Goal: Information Seeking & Learning: Understand process/instructions

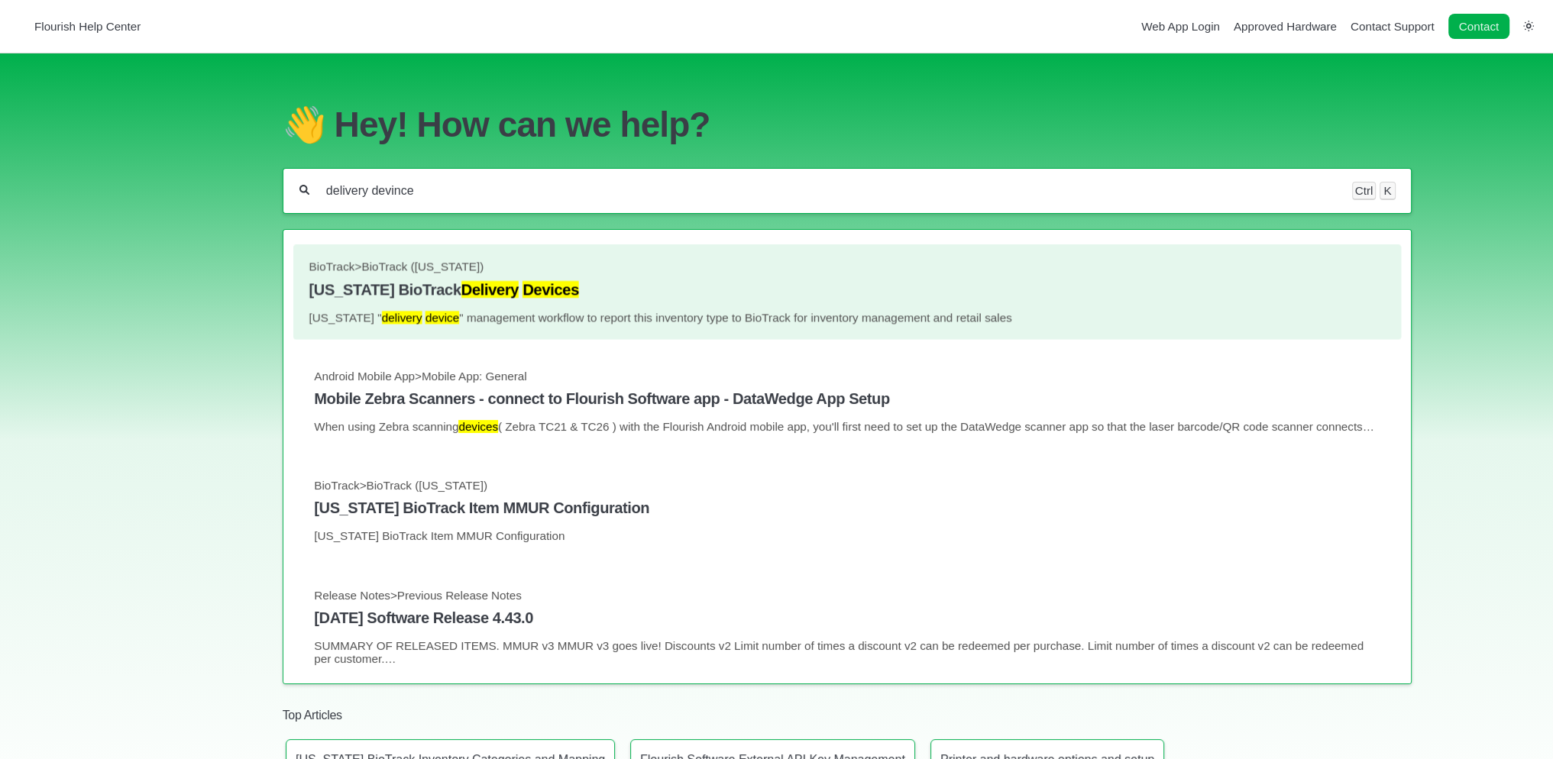
type input "delivery devince"
click at [341, 290] on h4 "Florida BioTrack Delivery Devices" at bounding box center [847, 290] width 1076 height 18
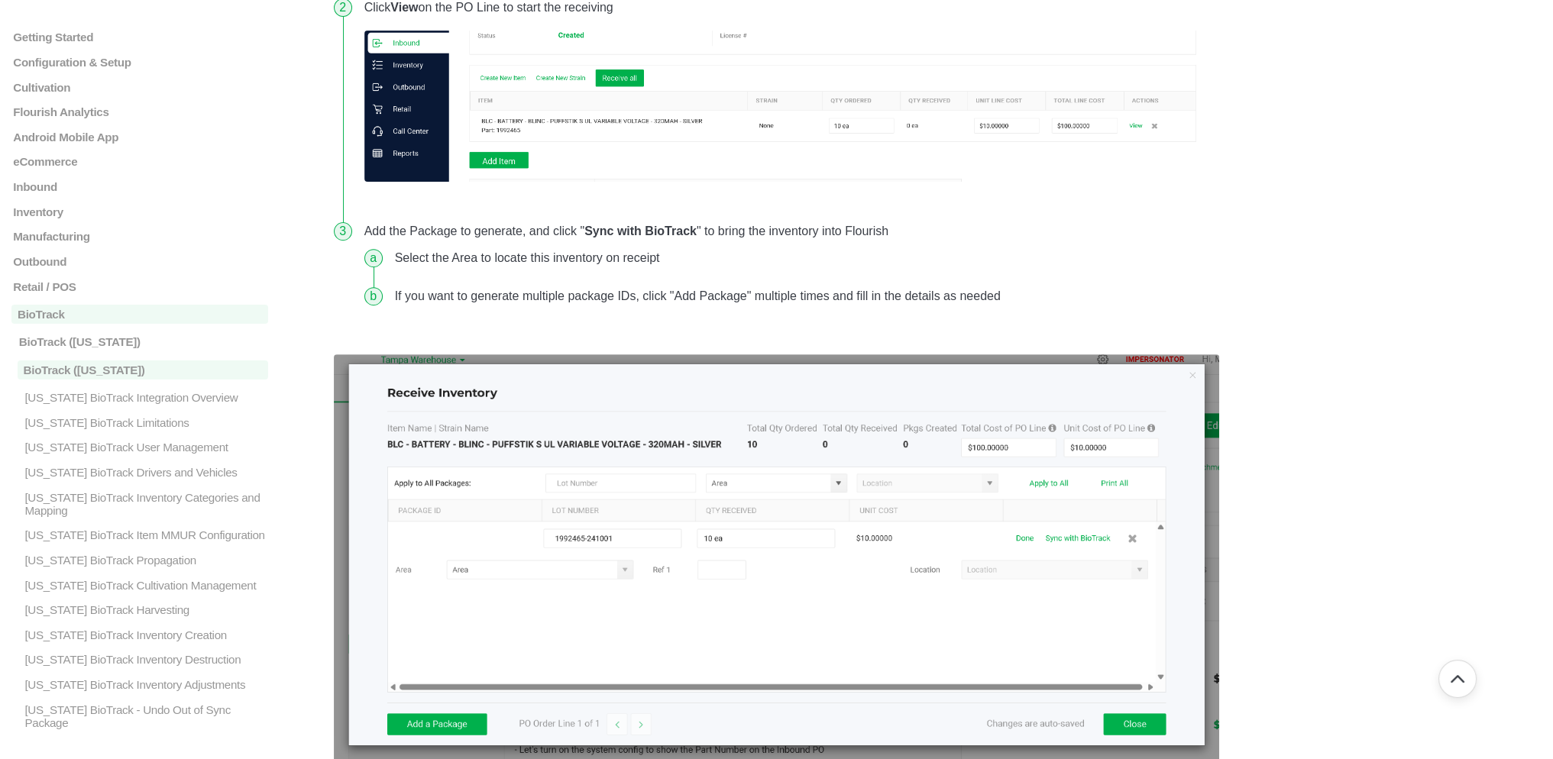
scroll to position [764, 0]
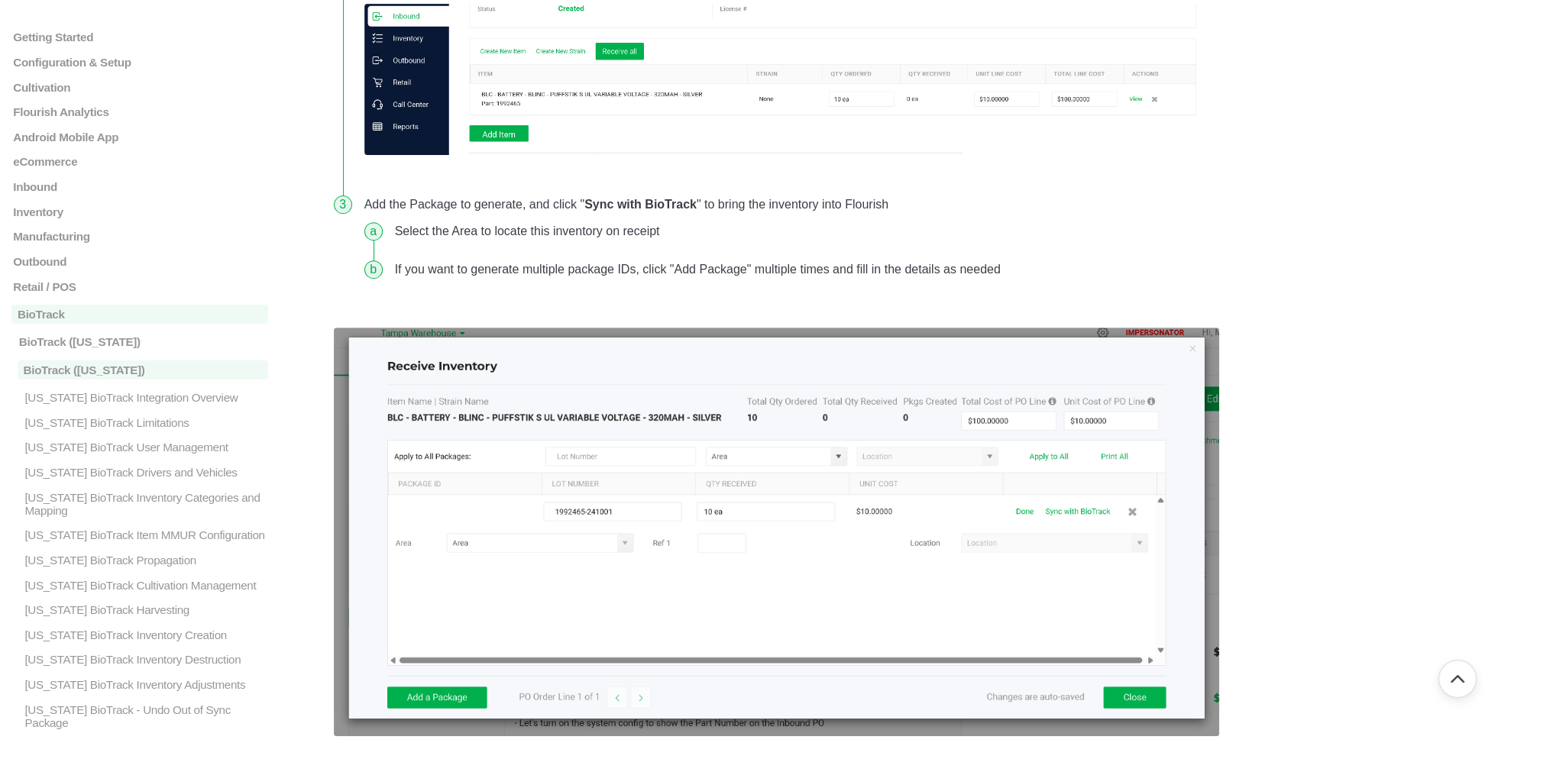
click at [1387, 273] on main "Getting Started Login, Modules Overview, and Access Analytics Overview Support …" at bounding box center [776, 337] width 1553 height 2095
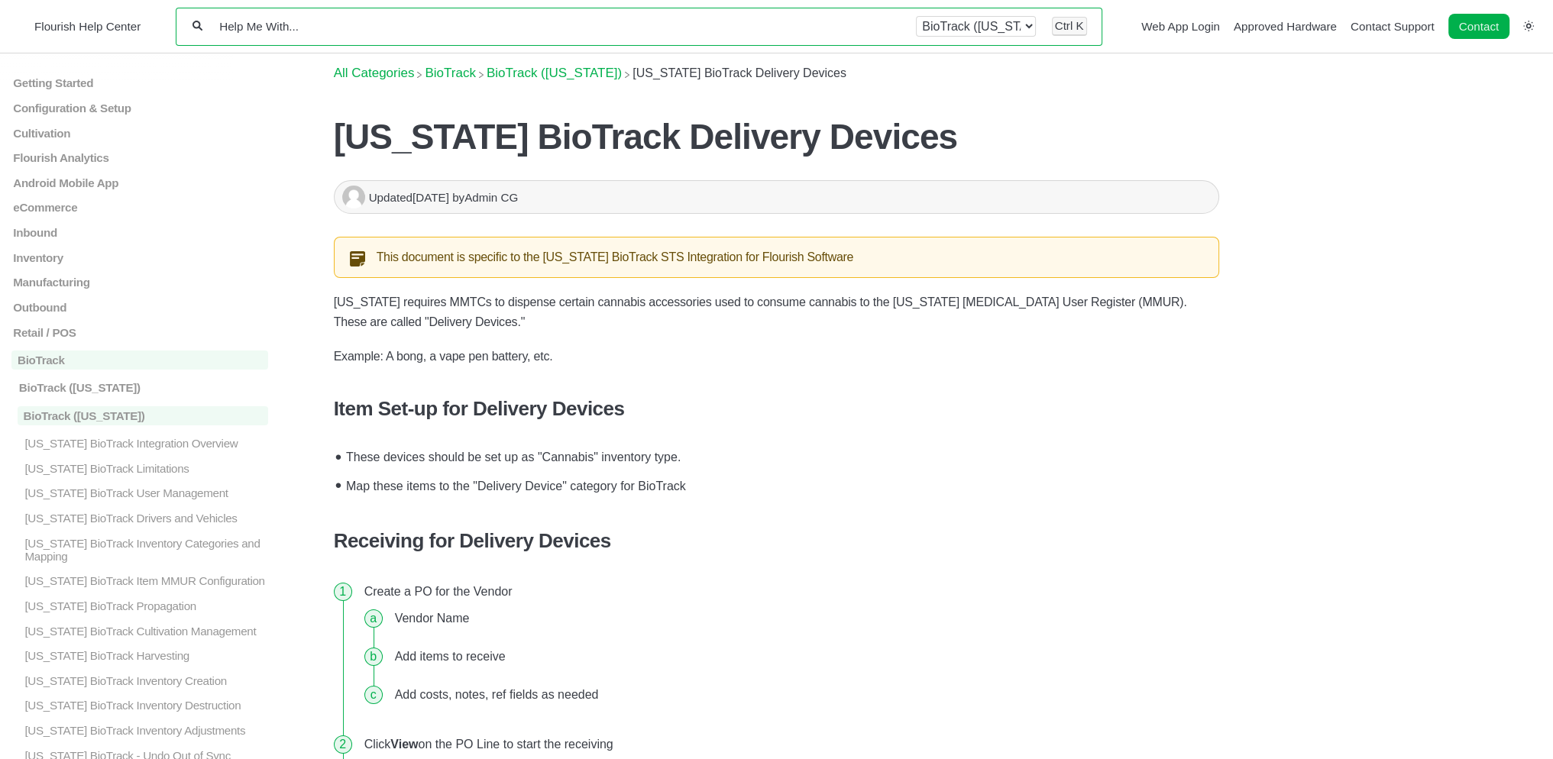
click at [407, 21] on input "Help Me With..." at bounding box center [559, 26] width 683 height 15
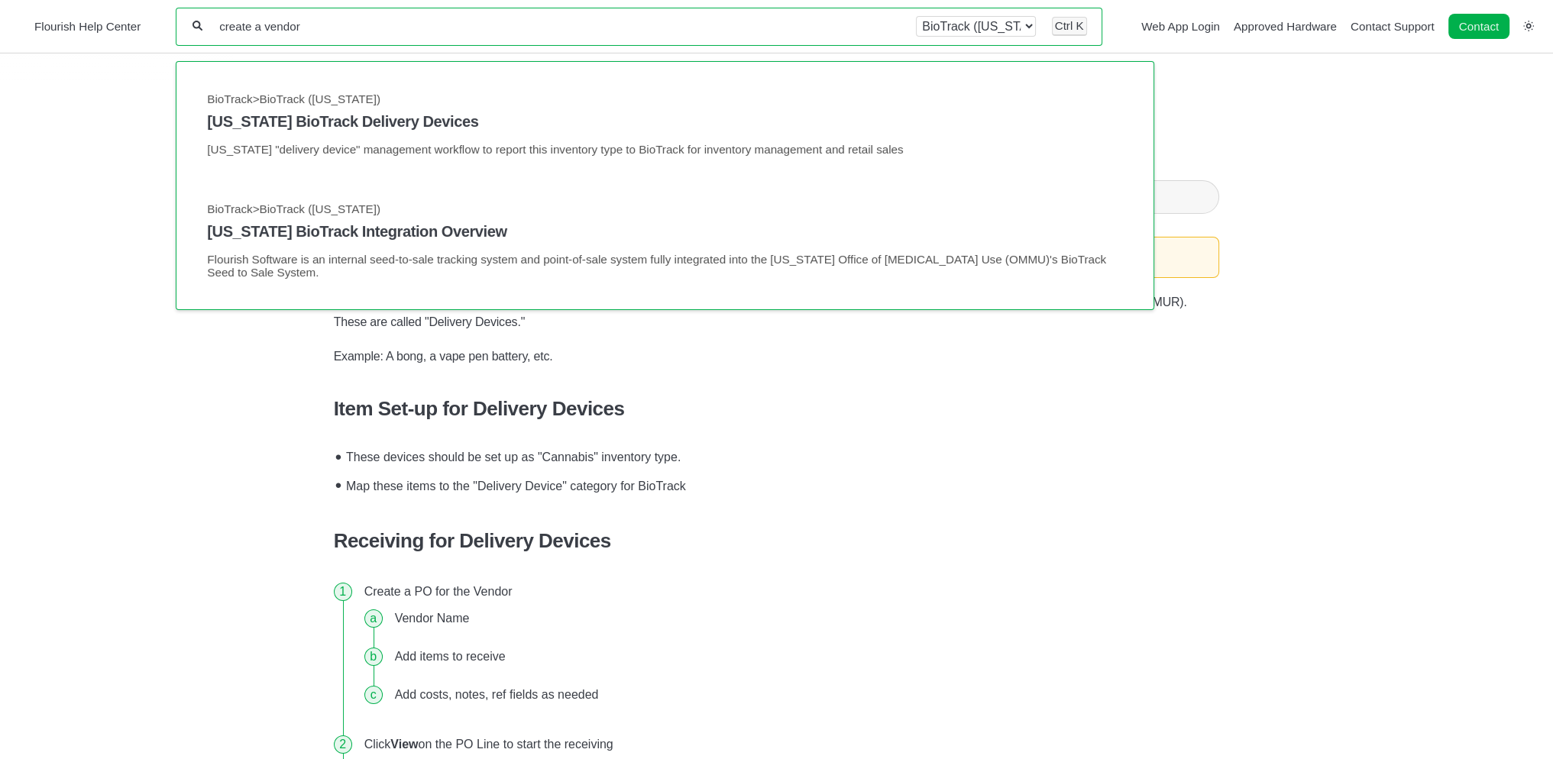
type input "create a vendor"
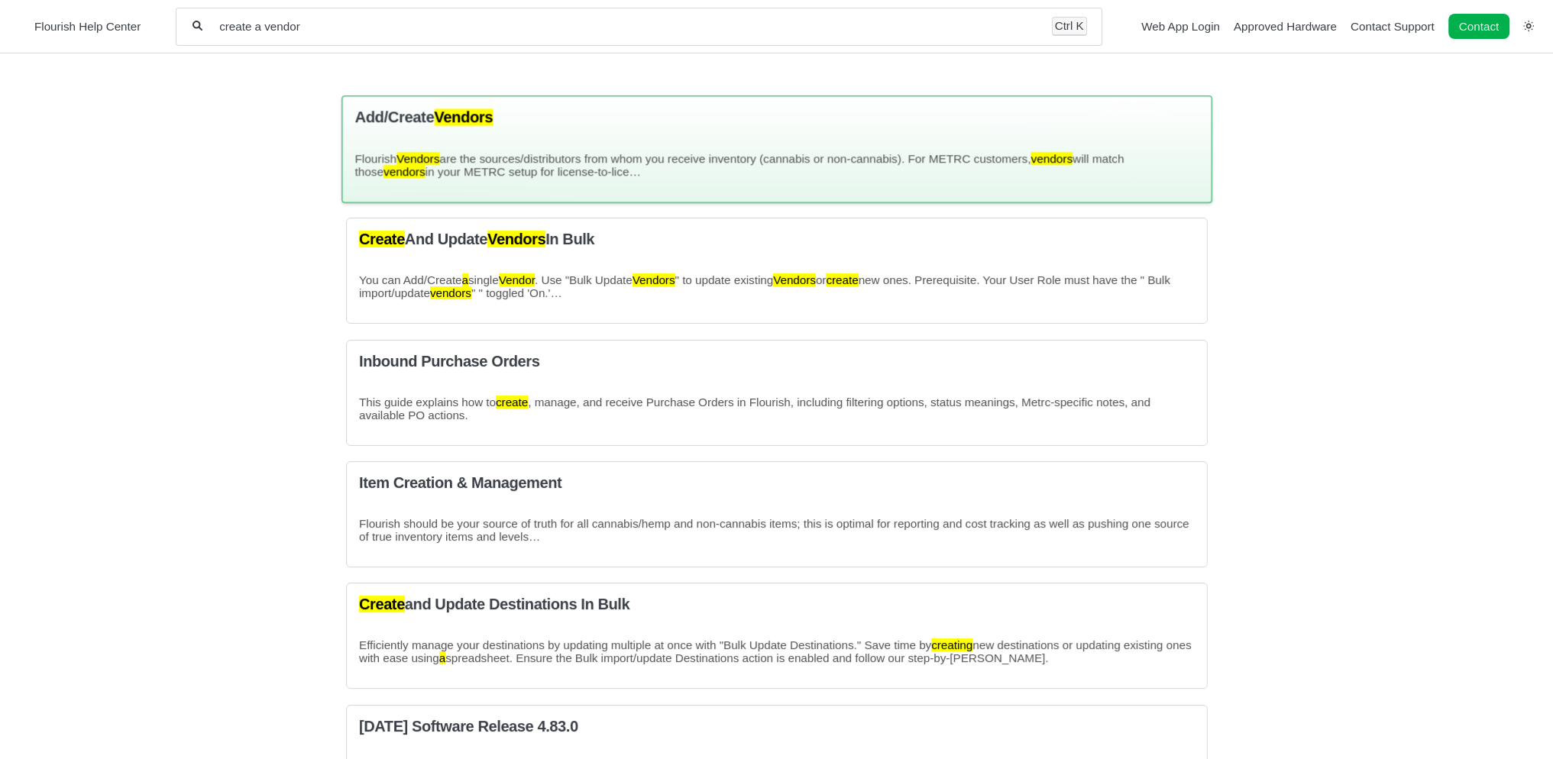
click at [515, 142] on div "Add/Create Vendors Flourish Vendors are the sources/distributors from whom you …" at bounding box center [776, 149] width 870 height 108
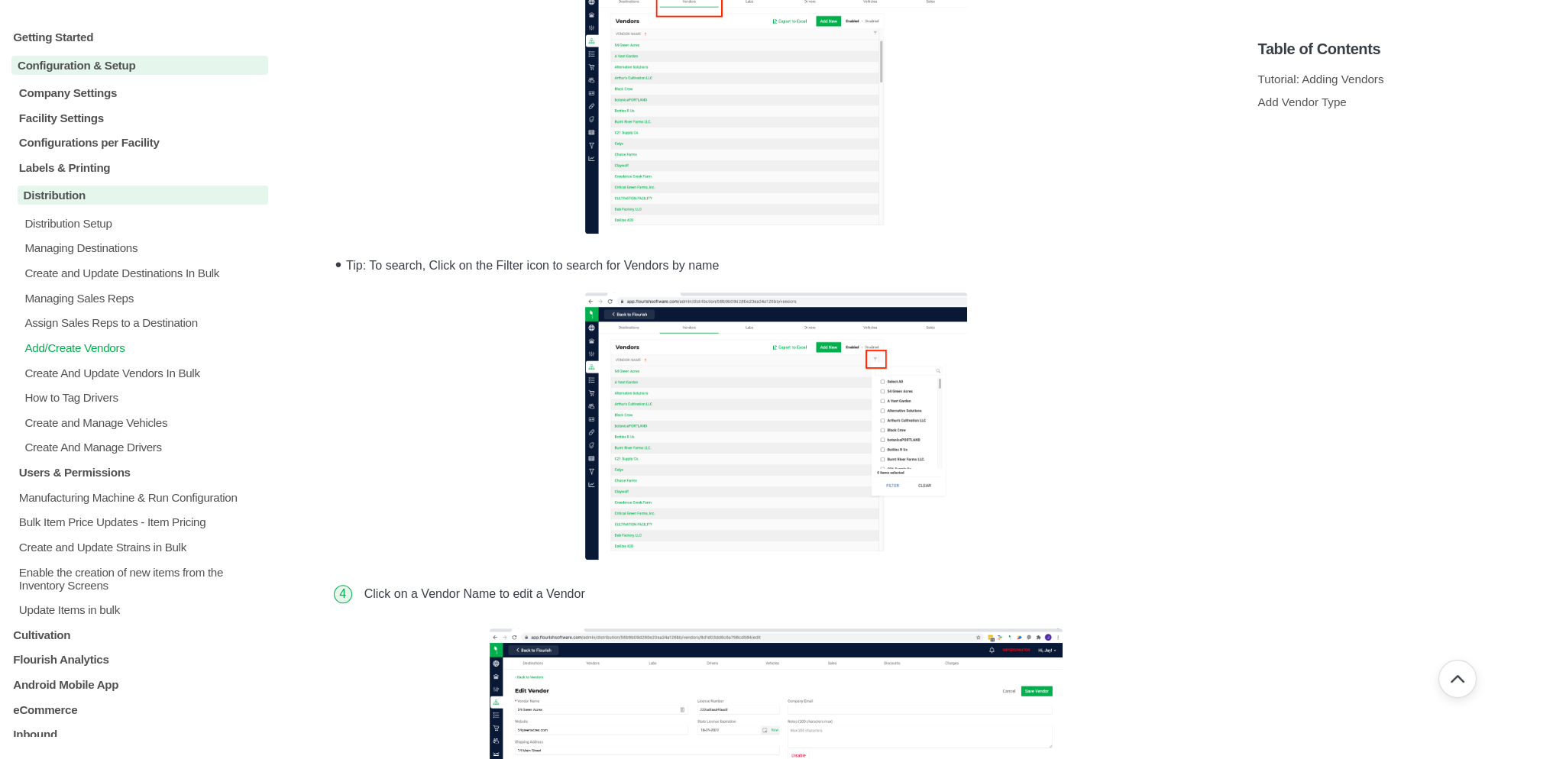
scroll to position [1299, 0]
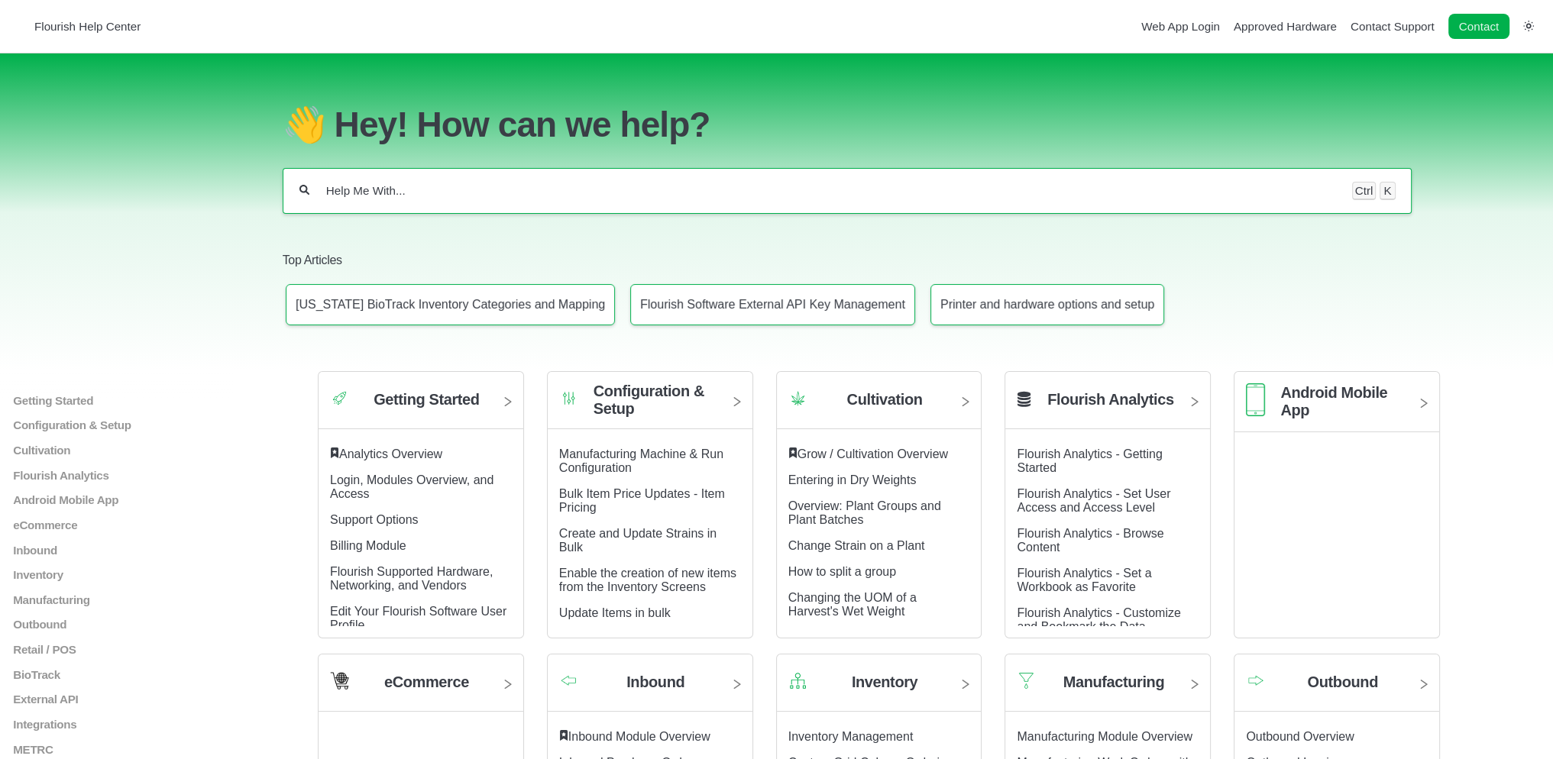
click at [759, 189] on input "Help Me With..." at bounding box center [830, 190] width 1011 height 15
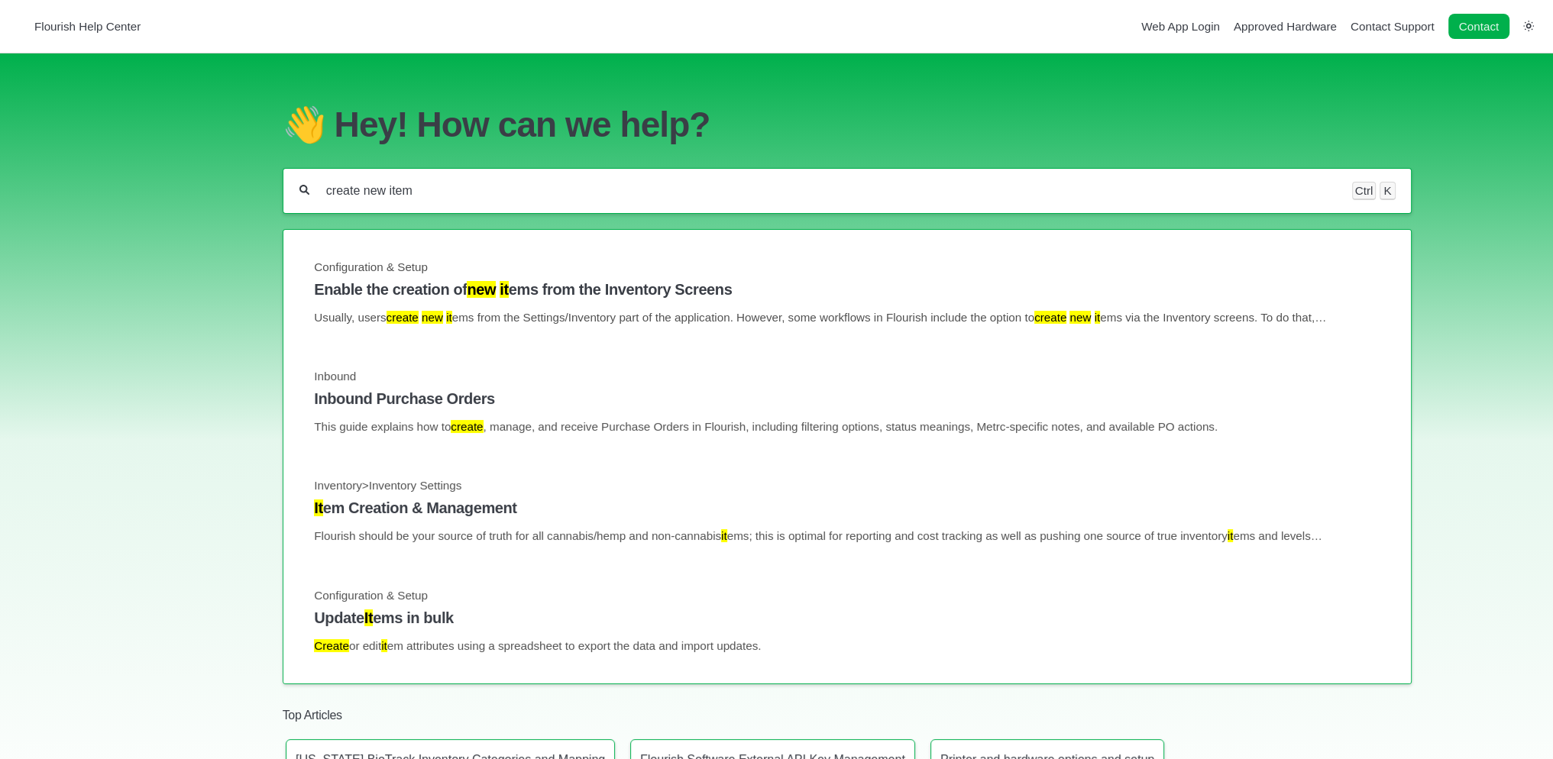
type input "create new item"
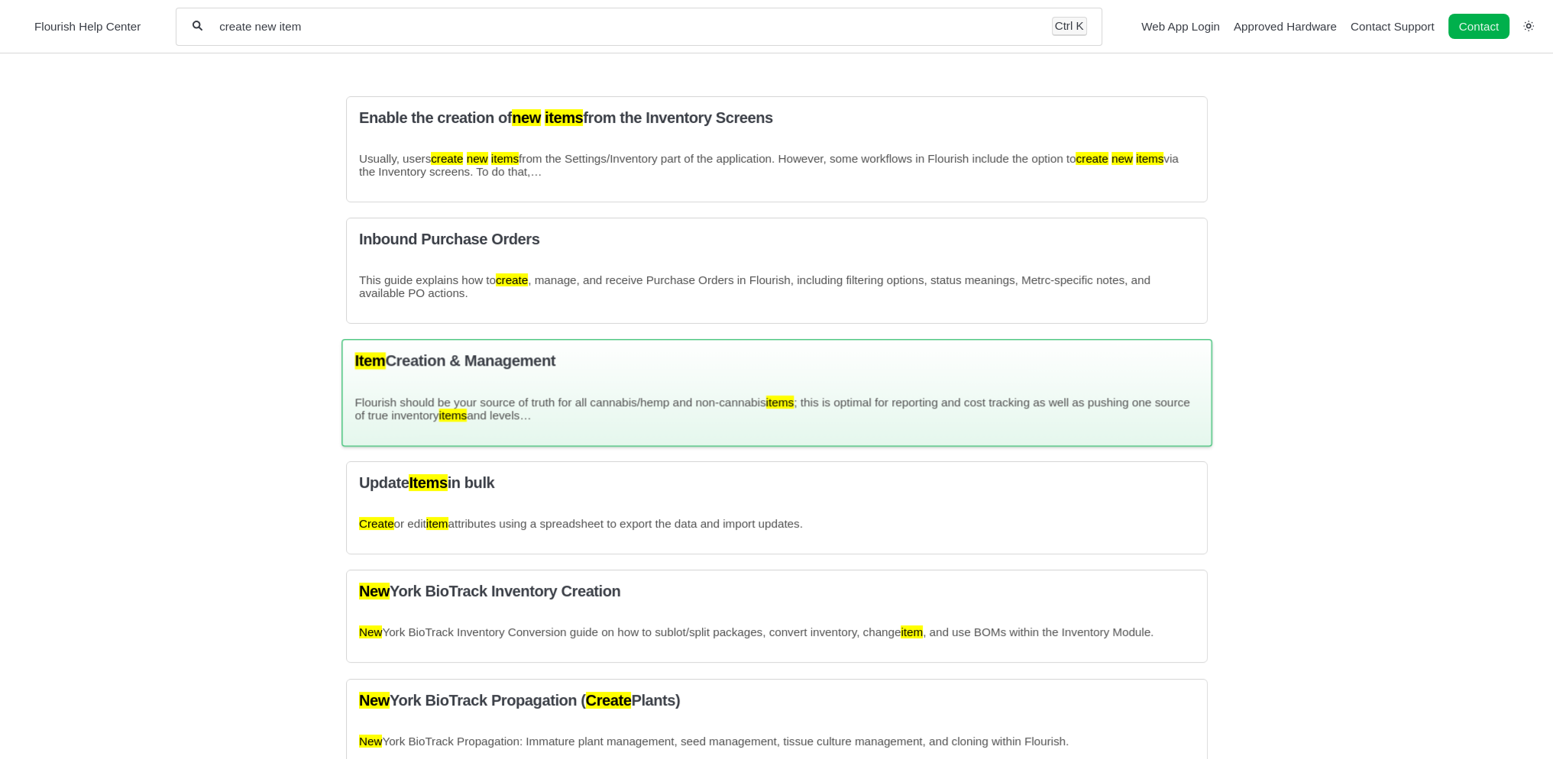
click at [510, 363] on h3 "Item Creation & Management" at bounding box center [776, 361] width 844 height 18
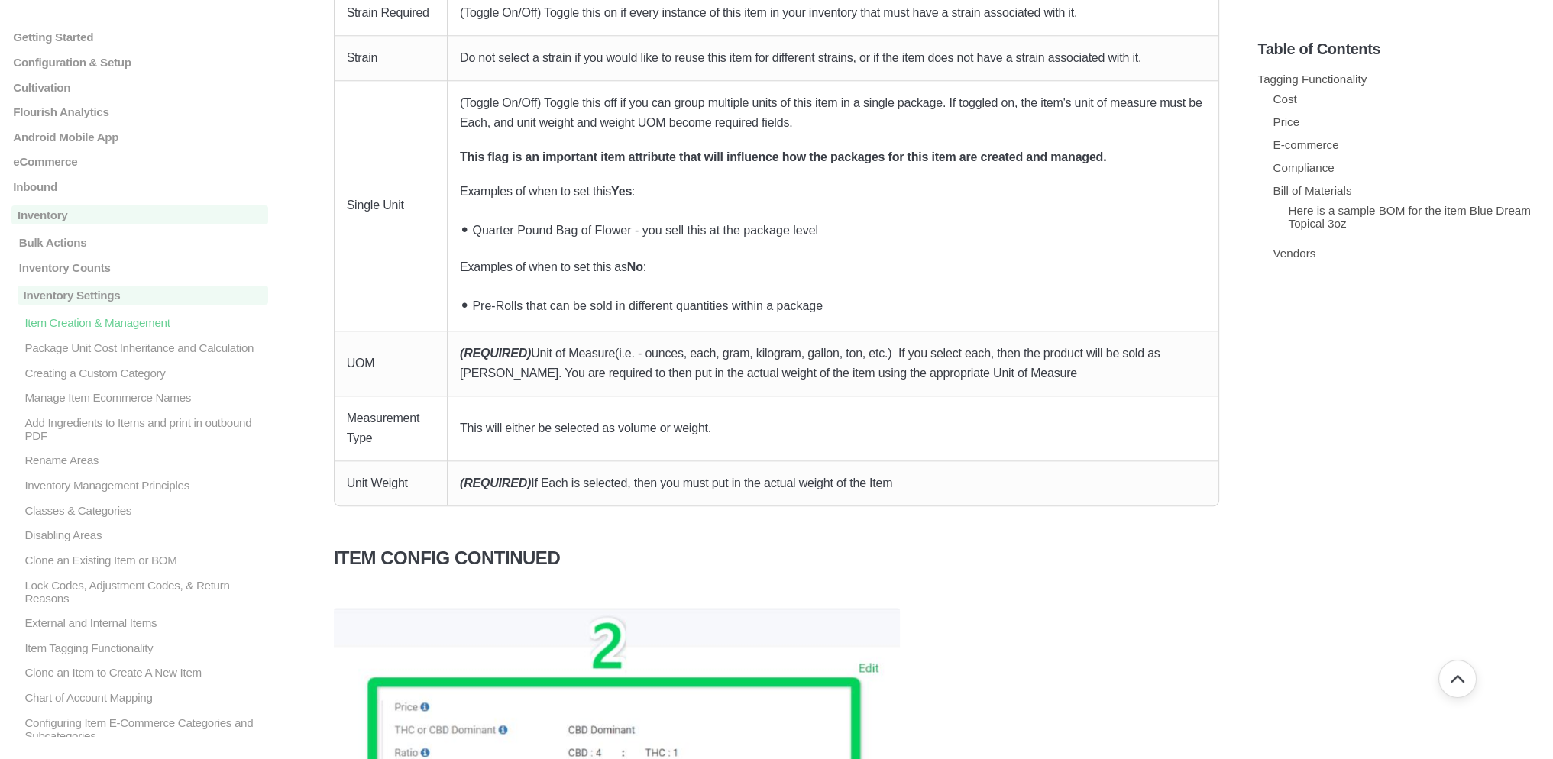
scroll to position [1910, 0]
